Goal: Information Seeking & Learning: Learn about a topic

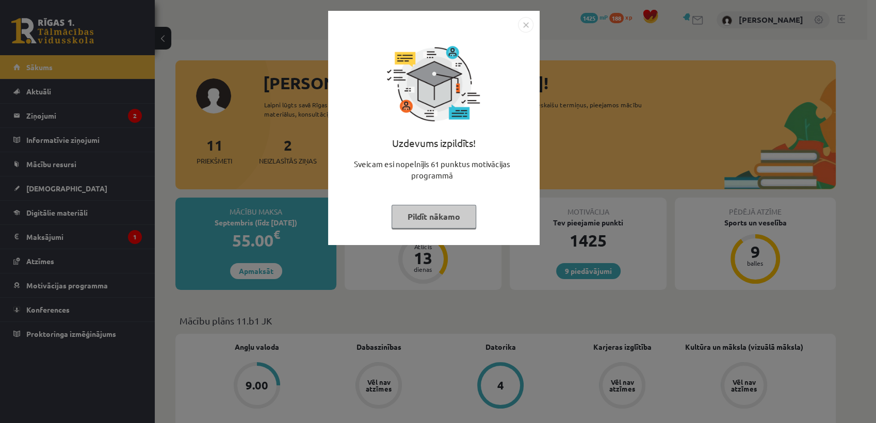
click at [440, 207] on button "Pildīt nākamo" at bounding box center [434, 217] width 85 height 24
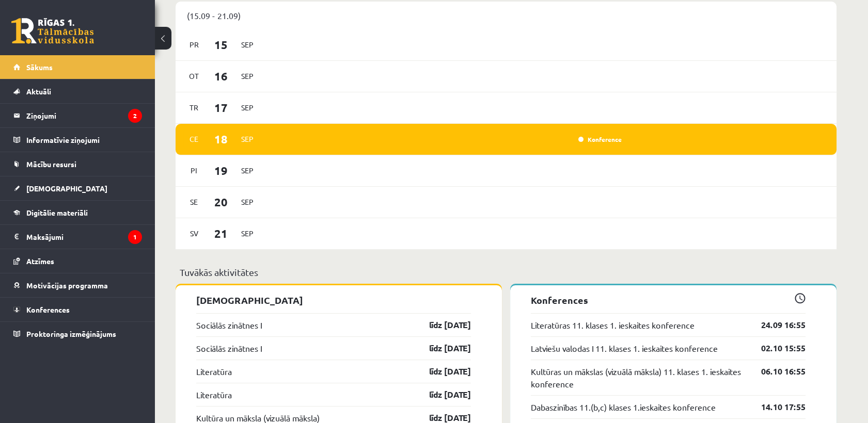
scroll to position [669, 0]
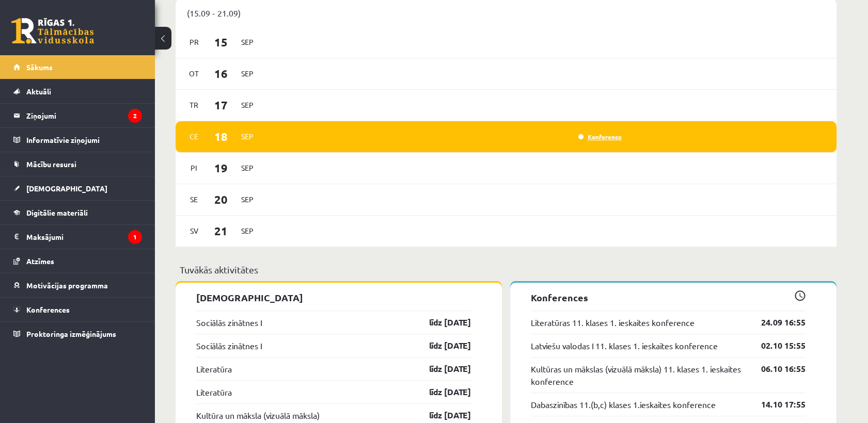
click at [598, 138] on link "Konference" at bounding box center [599, 137] width 43 height 8
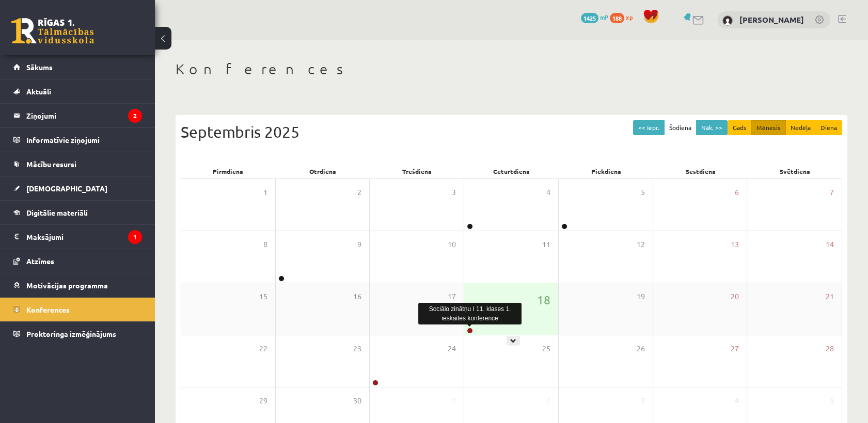
click at [470, 332] on link at bounding box center [470, 331] width 6 height 6
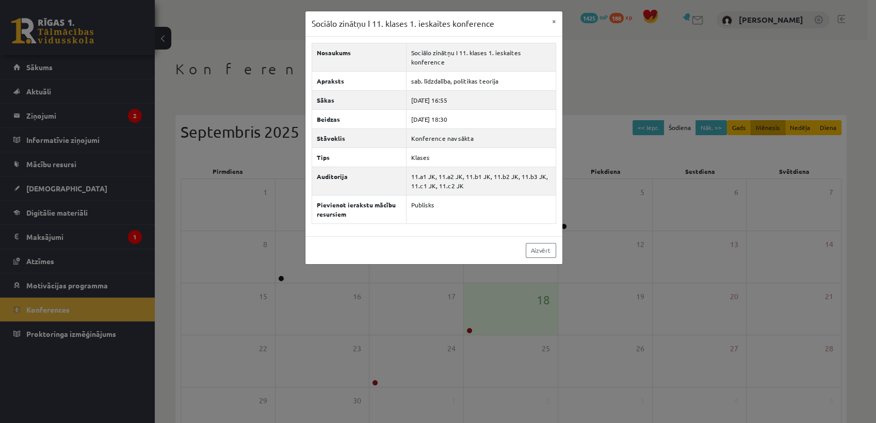
click at [458, 280] on div "Sociālo zinātņu I 11. klases 1. ieskaites konference × Nosaukums Sociālo zinātņ…" at bounding box center [438, 211] width 876 height 423
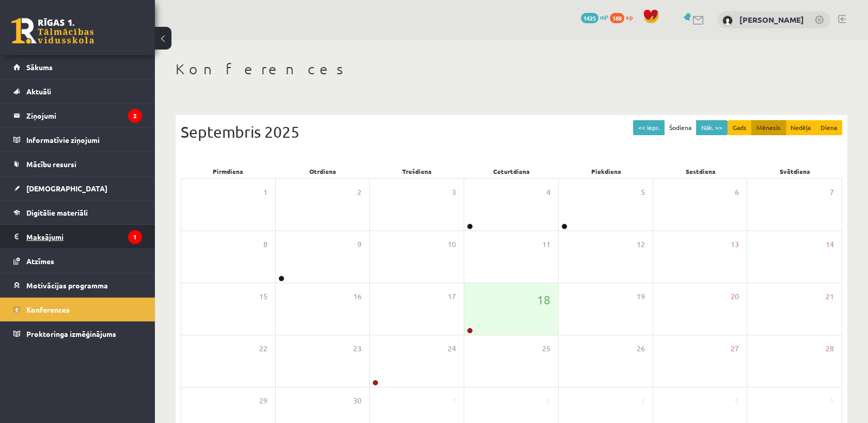
click at [59, 242] on legend "Maksājumi 1" at bounding box center [84, 237] width 116 height 24
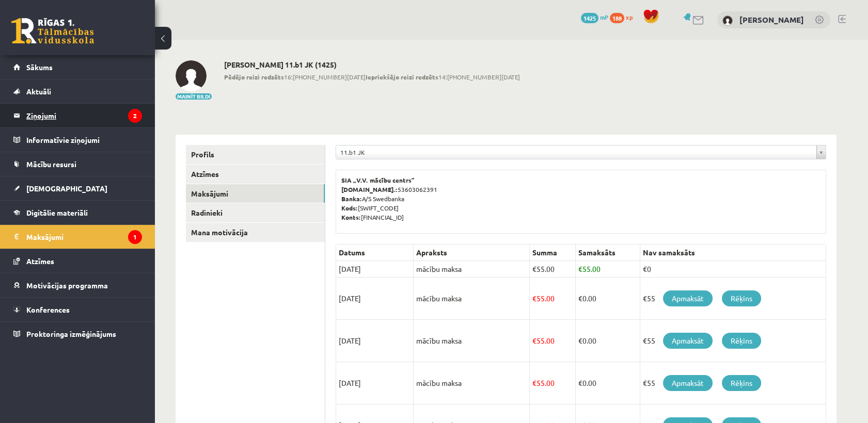
click at [113, 122] on legend "Ziņojumi 2" at bounding box center [84, 116] width 116 height 24
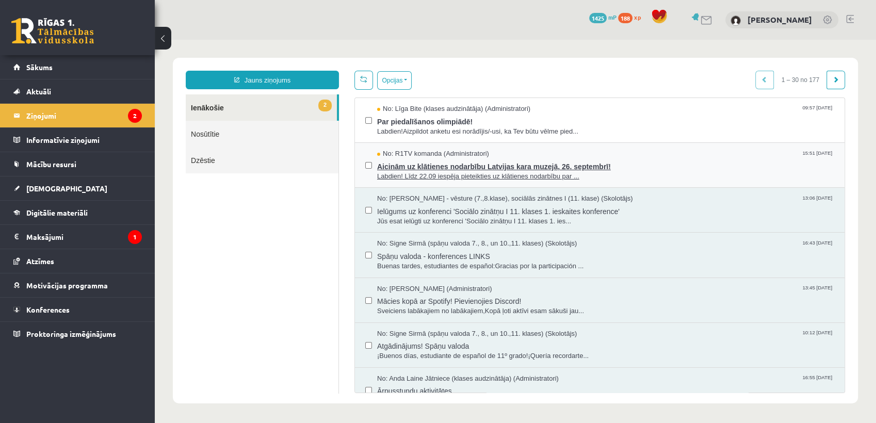
click at [499, 166] on span "Aicinām uz klātienes nodarbību Latvijas kara muzejā, 26. septembrī!" at bounding box center [605, 165] width 457 height 13
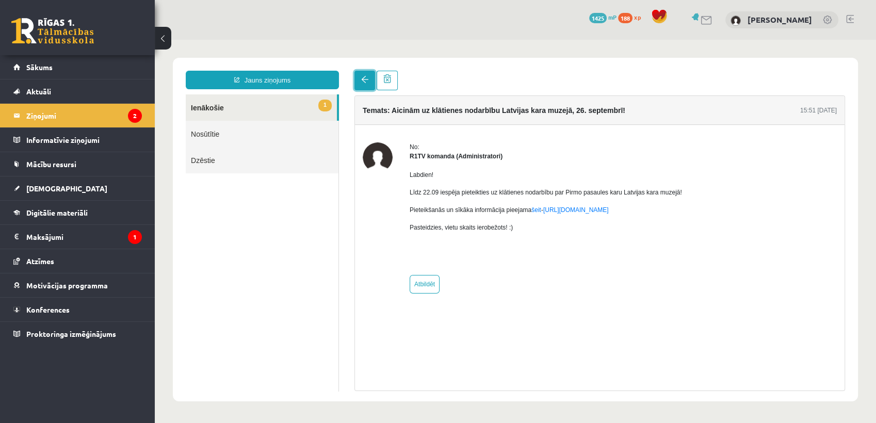
click at [367, 81] on span at bounding box center [364, 79] width 7 height 7
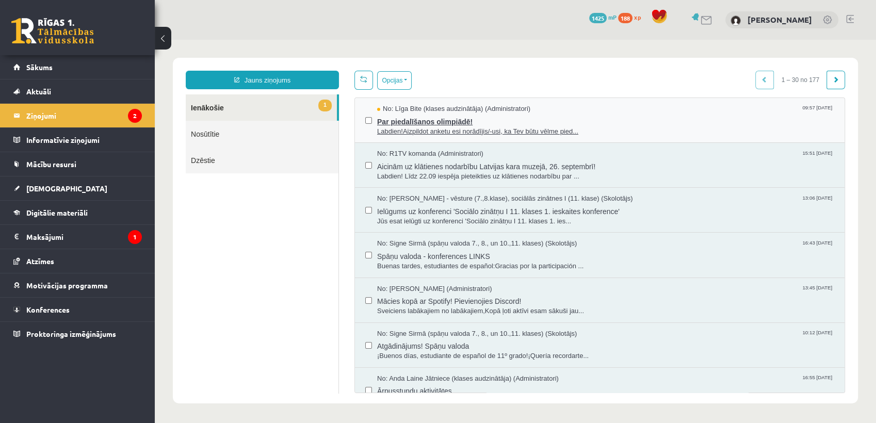
click at [504, 131] on span "Labdien!Aizpildot anketu esi norādījis/-usi, ka Tev būtu vēlme pied..." at bounding box center [605, 132] width 457 height 10
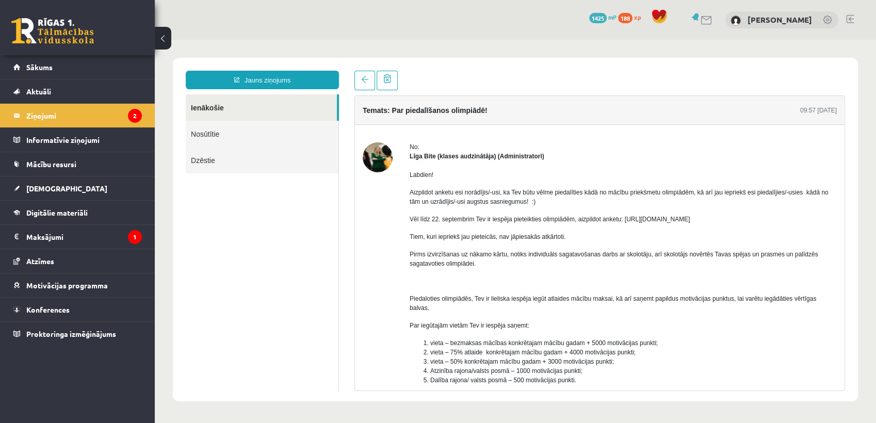
drag, startPoint x: 624, startPoint y: 220, endPoint x: 740, endPoint y: 221, distance: 116.1
click at [740, 221] on p "Vēl līdz 22. septembrim Tev ir iespēja pieteikties olimpiādēm, aizpildot anketu…" at bounding box center [623, 219] width 427 height 9
copy p "https://forms.gle/AoQ4oAyfzkCsFbVo6"
click at [83, 71] on link "Sākums" at bounding box center [77, 67] width 129 height 24
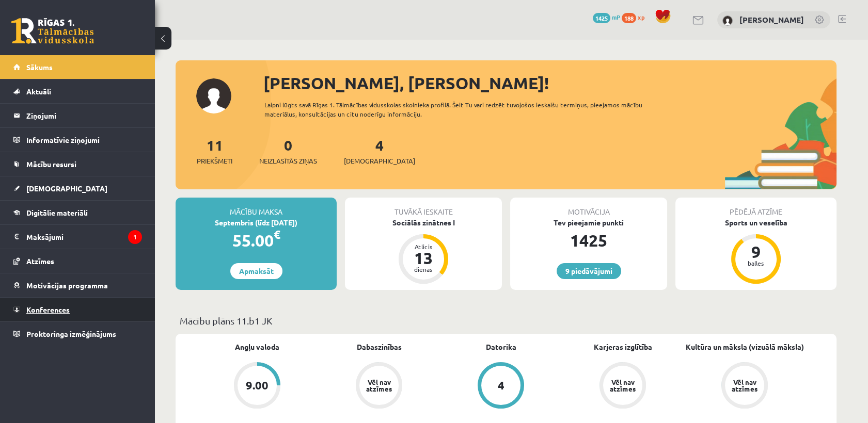
click at [114, 314] on link "Konferences" at bounding box center [77, 310] width 129 height 24
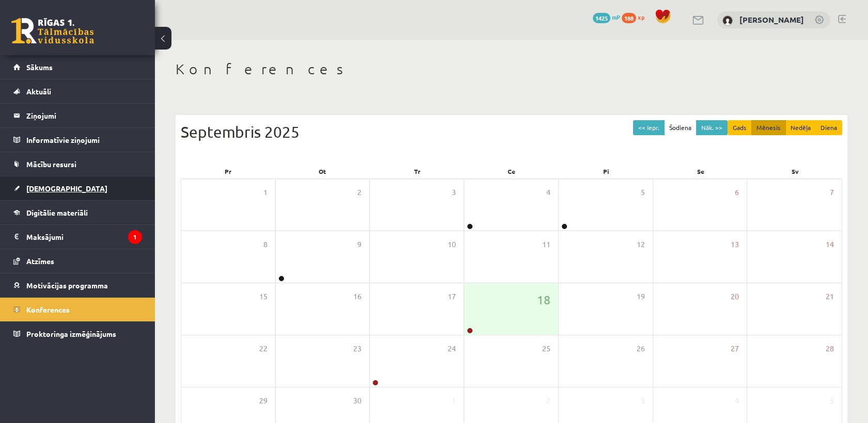
click at [109, 194] on link "[DEMOGRAPHIC_DATA]" at bounding box center [77, 189] width 129 height 24
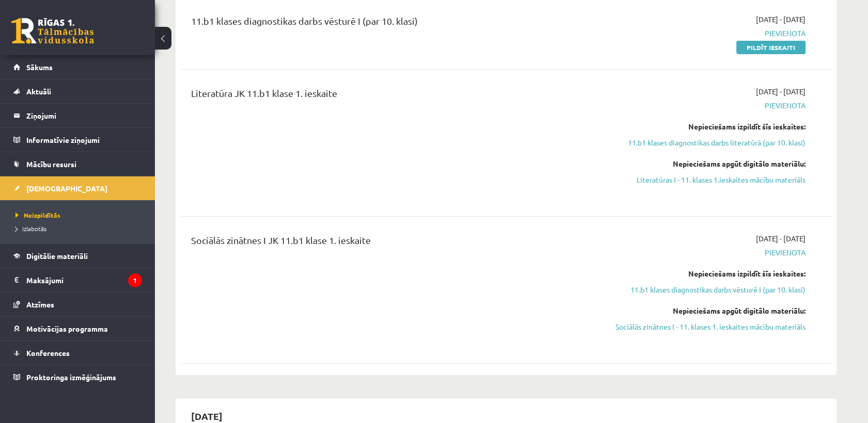
scroll to position [206, 0]
click at [645, 142] on link "11.b1 klases diagnostikas darbs literatūrā (par 10. klasi)" at bounding box center [708, 142] width 195 height 11
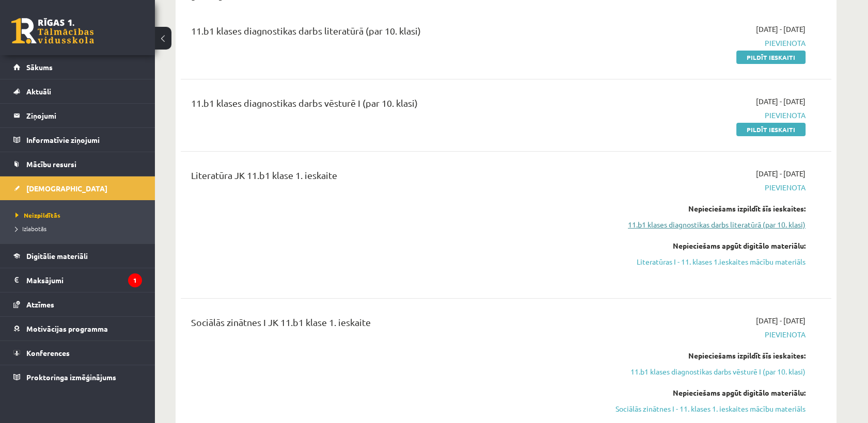
scroll to position [149, 0]
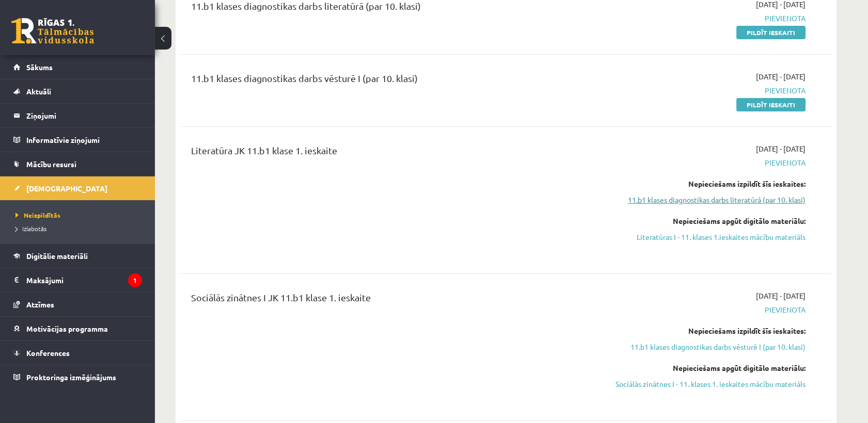
click at [653, 204] on link "11.b1 klases diagnostikas darbs literatūrā (par 10. klasi)" at bounding box center [708, 200] width 195 height 11
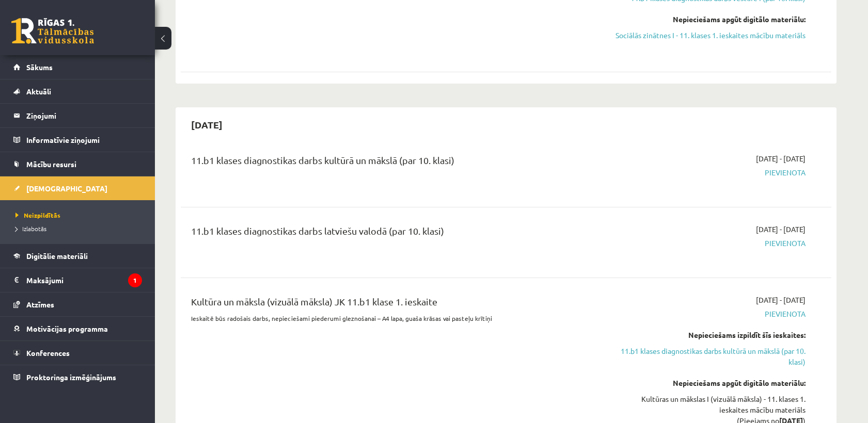
scroll to position [497, 0]
click at [779, 239] on span "Pievienota" at bounding box center [708, 243] width 195 height 11
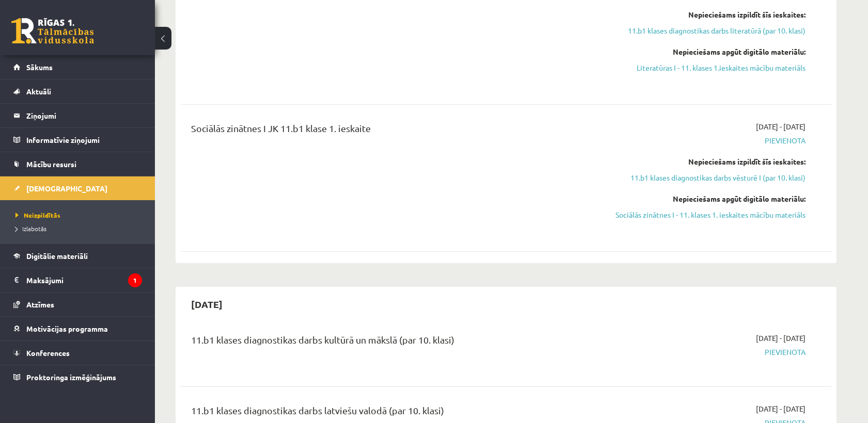
scroll to position [366, 0]
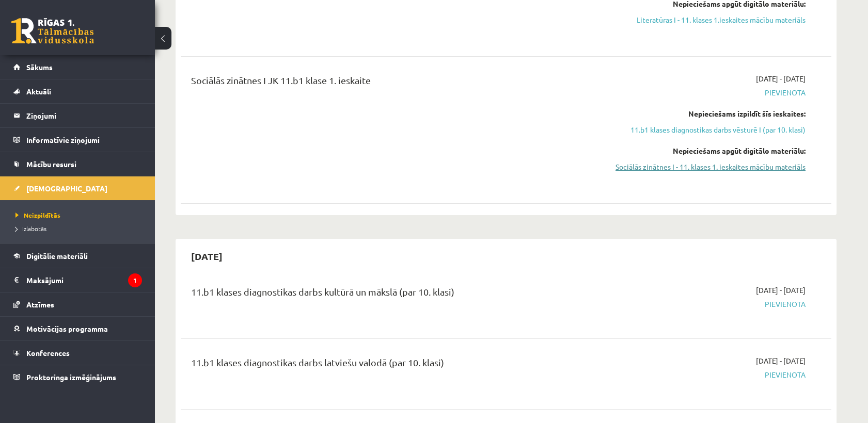
click at [755, 171] on link "Sociālās zinātnes I - 11. klases 1. ieskaites mācību materiāls" at bounding box center [708, 167] width 195 height 11
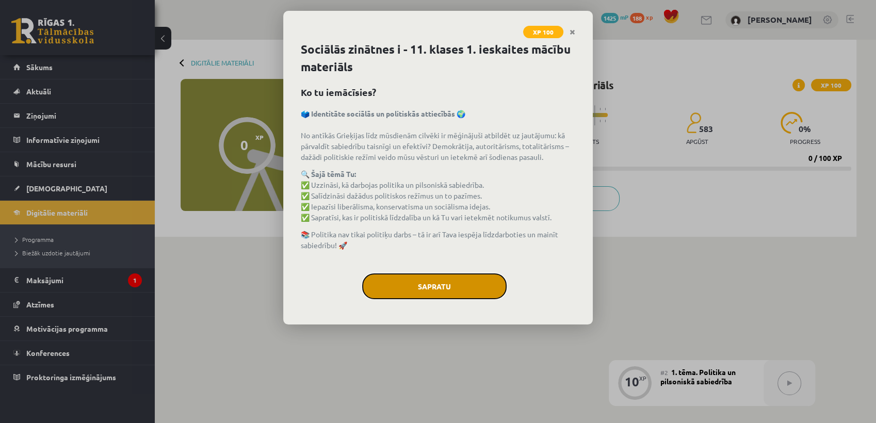
click at [462, 280] on button "Sapratu" at bounding box center [434, 287] width 145 height 26
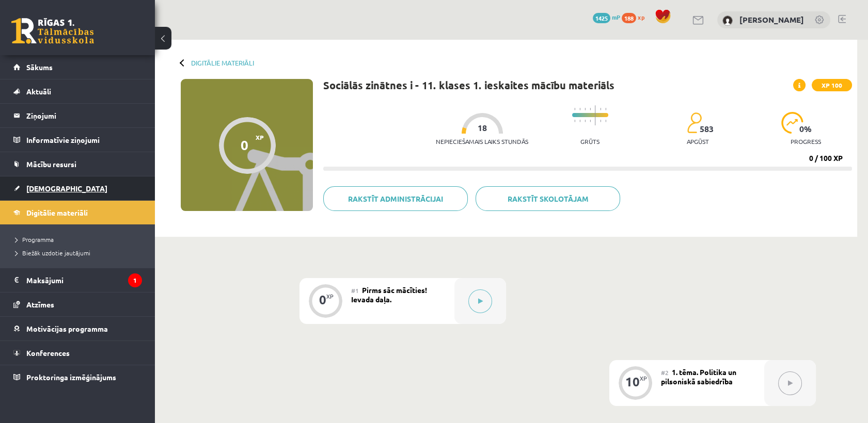
click at [60, 183] on link "[DEMOGRAPHIC_DATA]" at bounding box center [77, 189] width 129 height 24
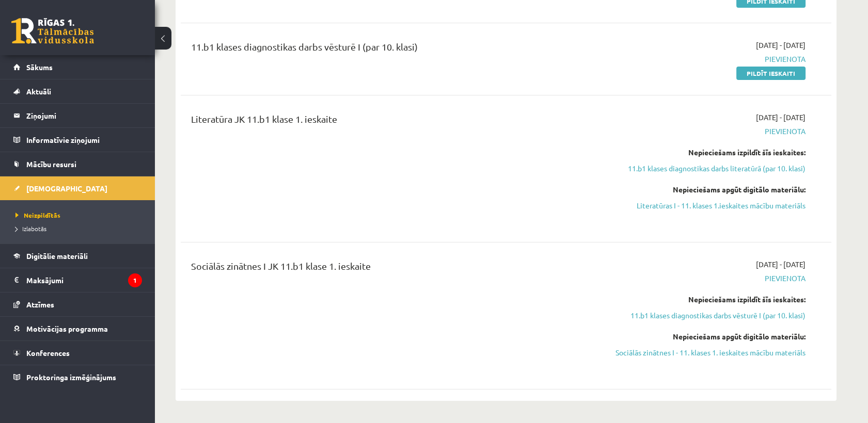
scroll to position [249, 0]
